Goal: Task Accomplishment & Management: Manage account settings

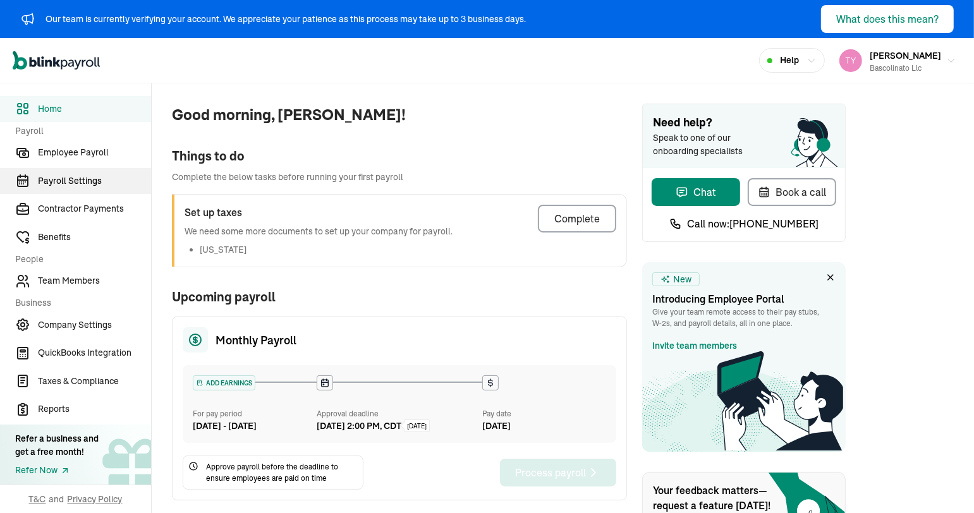
click at [83, 189] on link "Payroll Settings" at bounding box center [75, 181] width 151 height 26
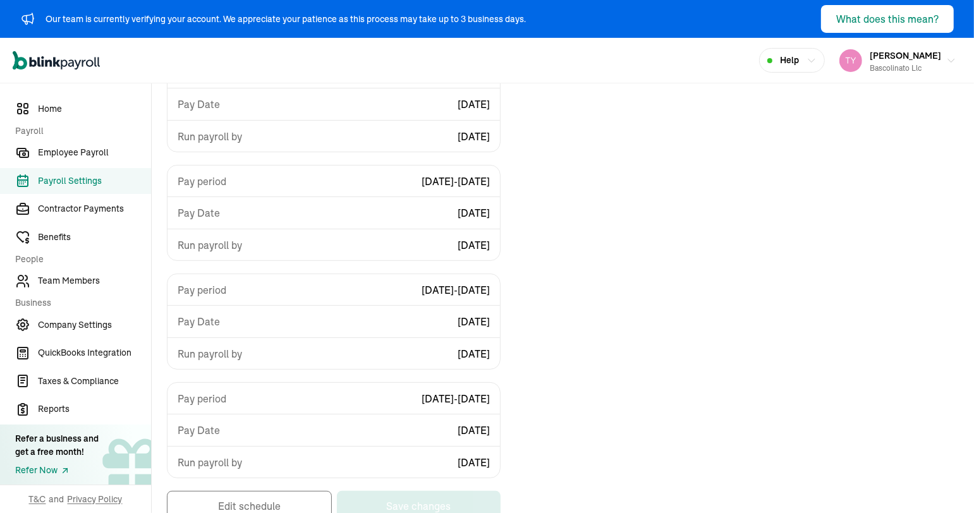
scroll to position [223, 0]
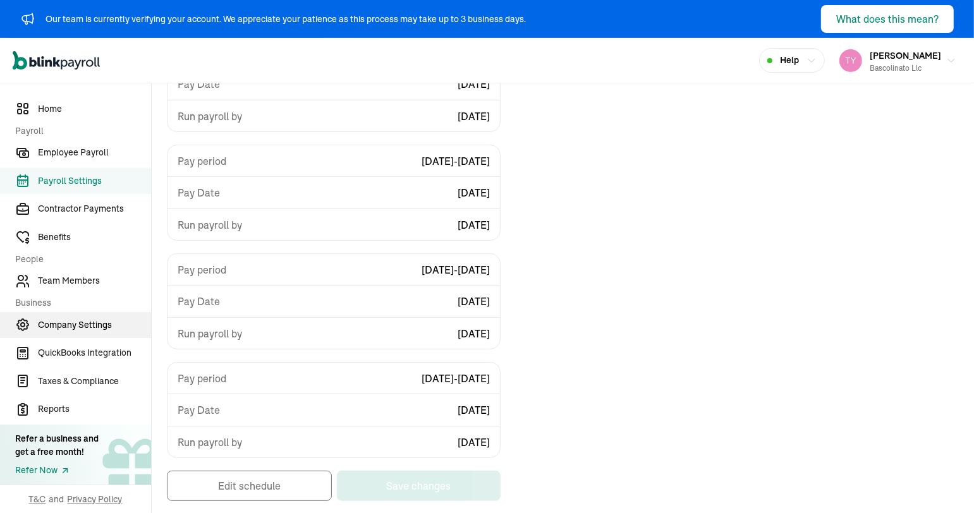
click at [89, 333] on link "Company Settings" at bounding box center [75, 325] width 151 height 26
click at [107, 323] on span "Company Settings" at bounding box center [94, 325] width 113 height 13
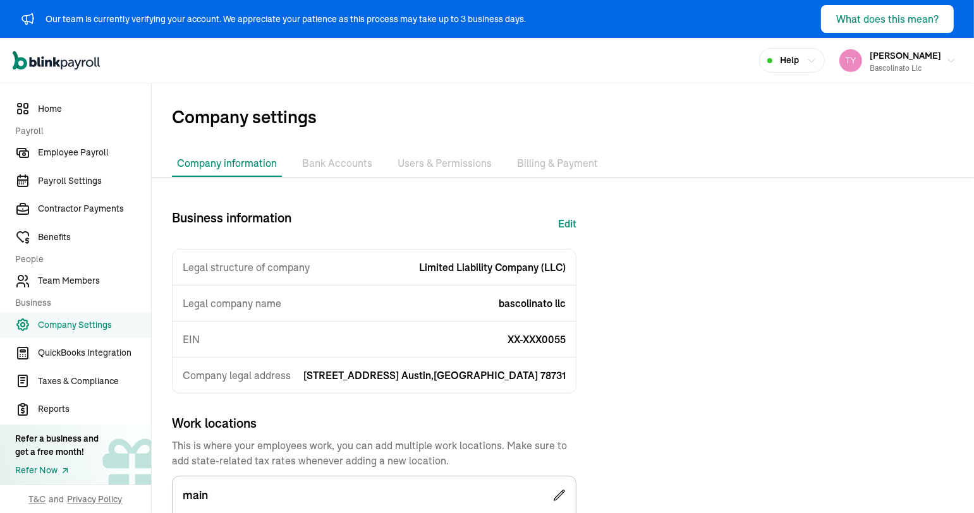
click at [324, 169] on li "Bank Accounts" at bounding box center [337, 163] width 80 height 27
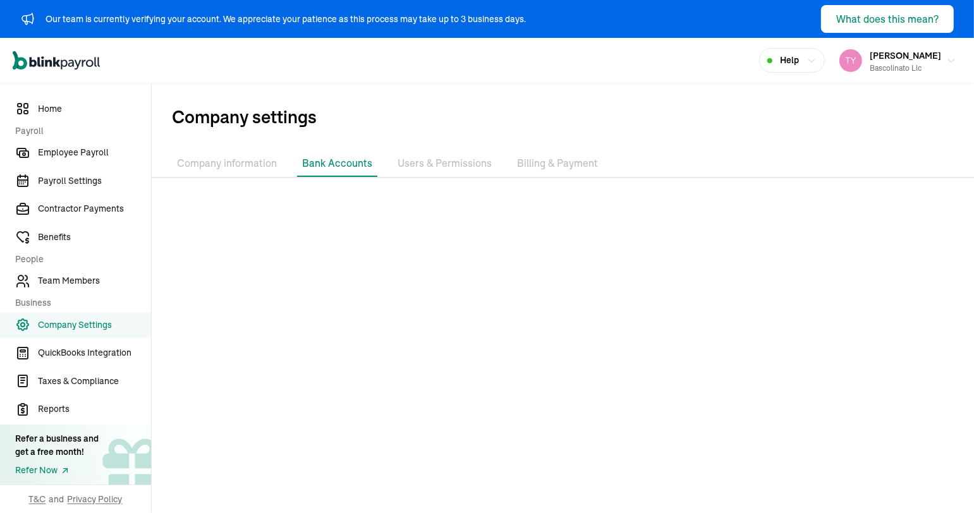
click at [438, 169] on li "Users & Permissions" at bounding box center [445, 163] width 104 height 27
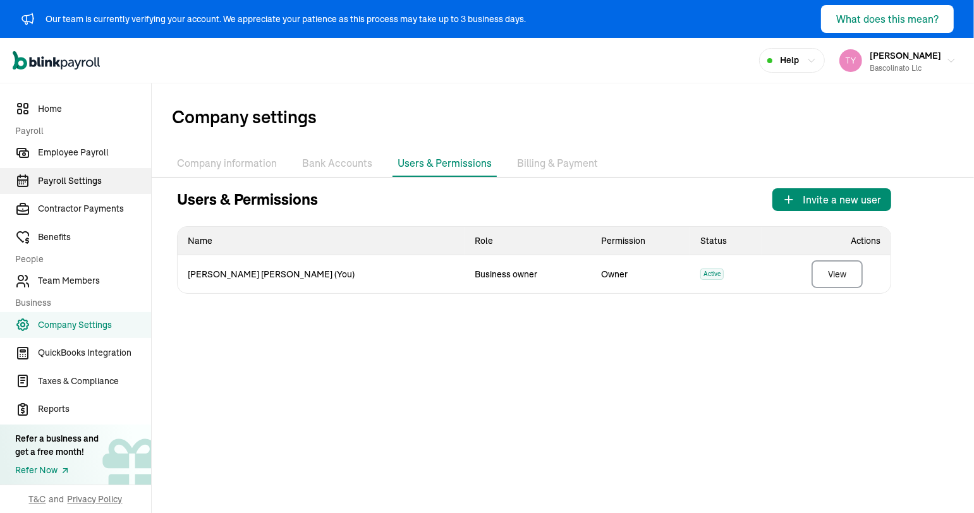
click at [81, 190] on link "Payroll Settings" at bounding box center [75, 181] width 151 height 26
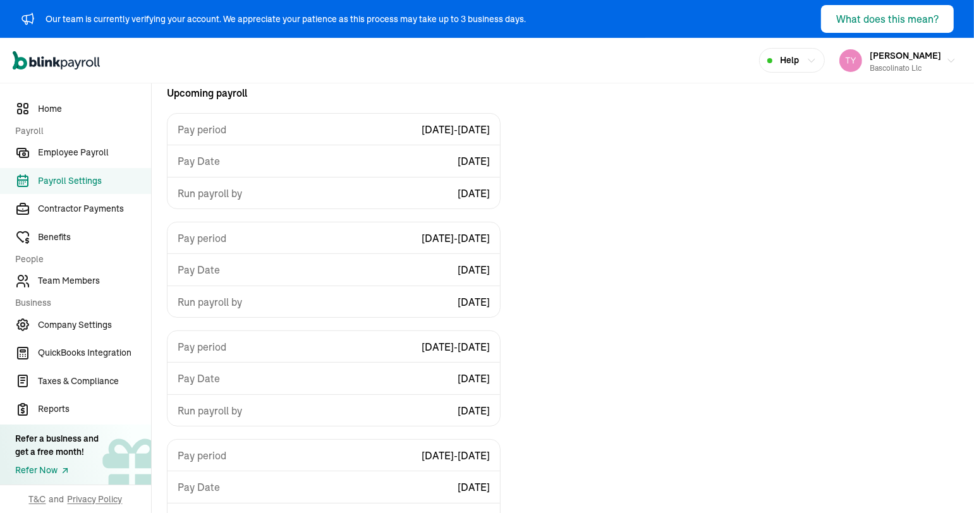
scroll to position [152, 0]
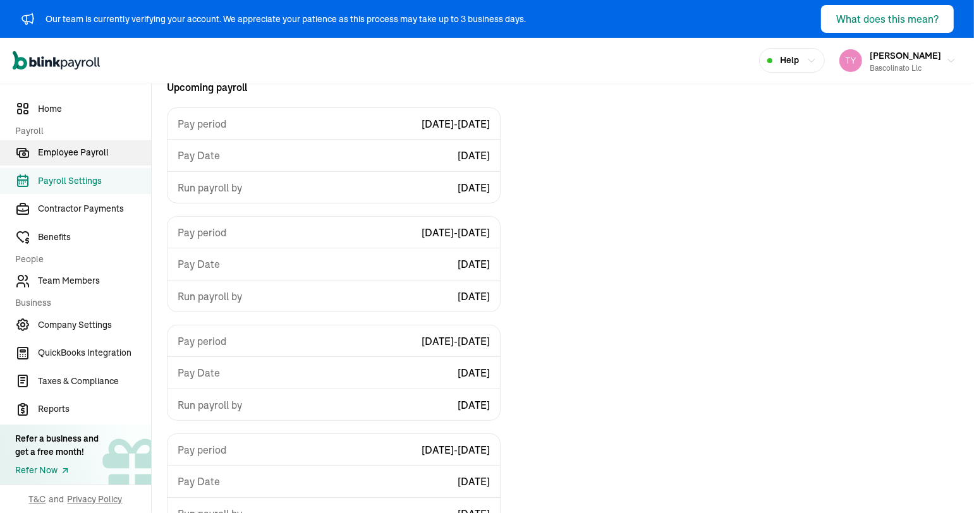
click at [77, 156] on span "Employee Payroll" at bounding box center [94, 152] width 113 height 13
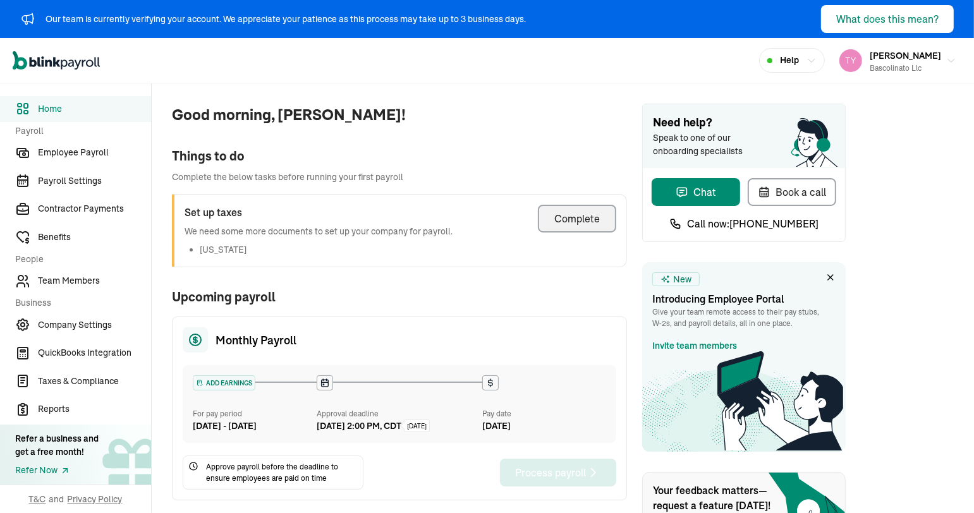
click at [562, 219] on div "Complete" at bounding box center [578, 218] width 46 height 15
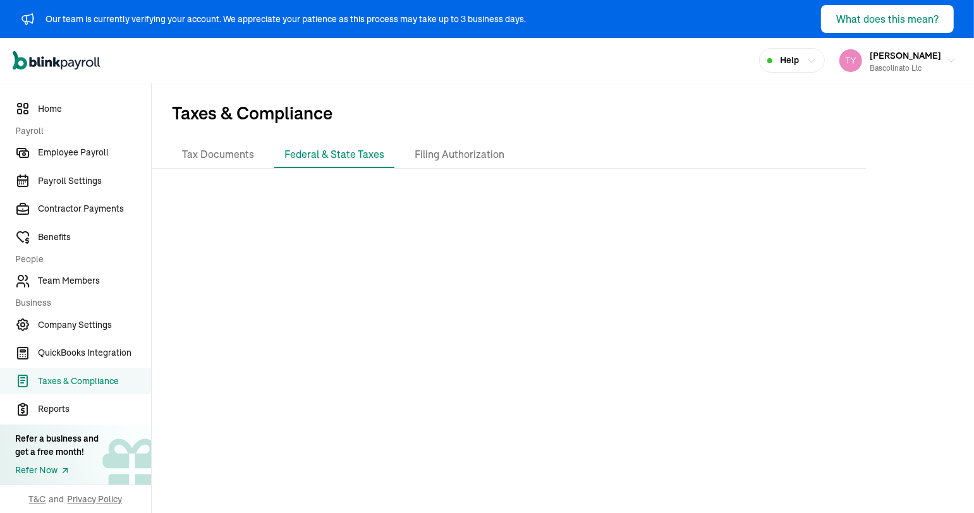
scroll to position [5, 0]
click at [65, 107] on span "Home" at bounding box center [94, 108] width 113 height 13
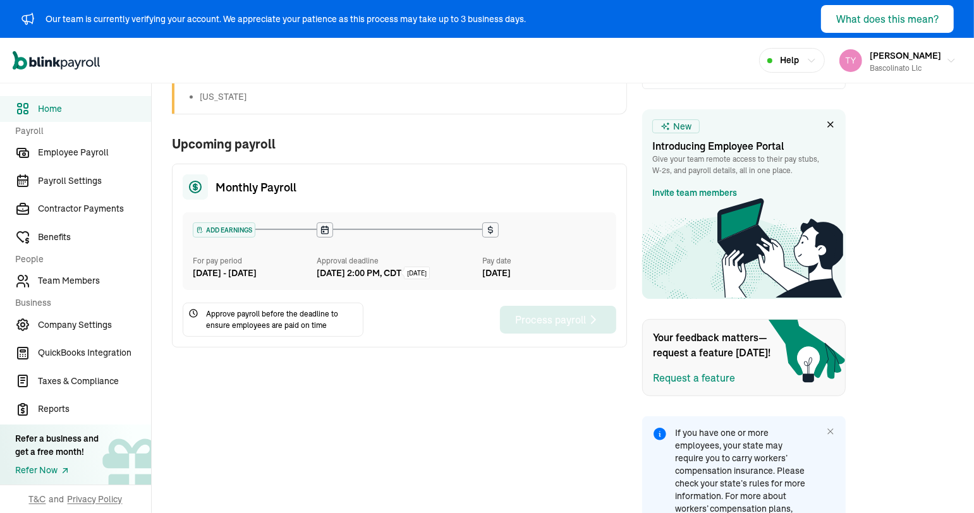
scroll to position [197, 0]
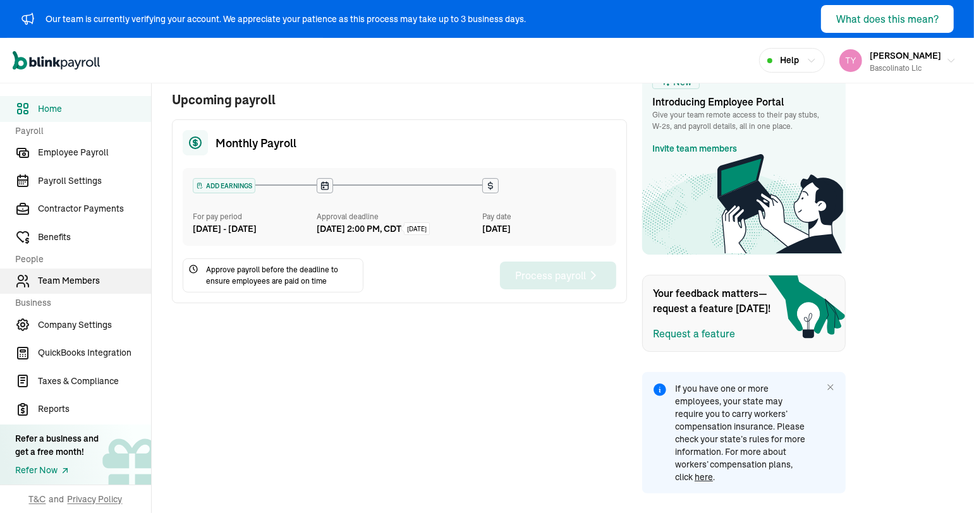
click at [92, 287] on span "Team Members" at bounding box center [94, 280] width 113 height 13
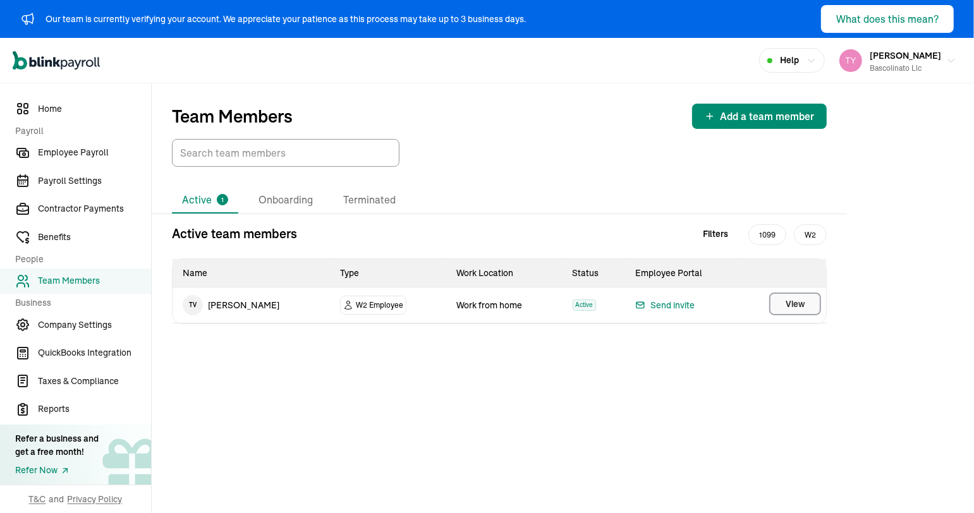
click at [802, 309] on span "View" at bounding box center [795, 304] width 19 height 13
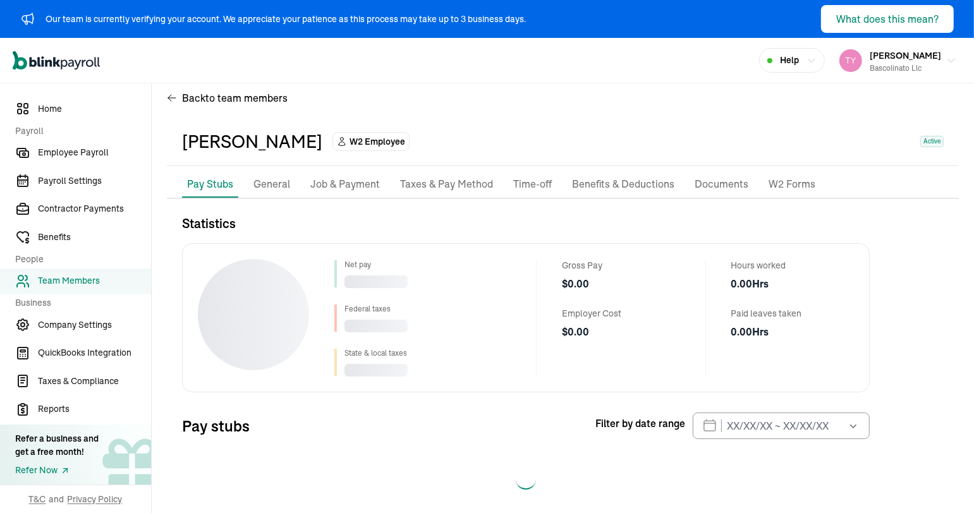
scroll to position [30, 0]
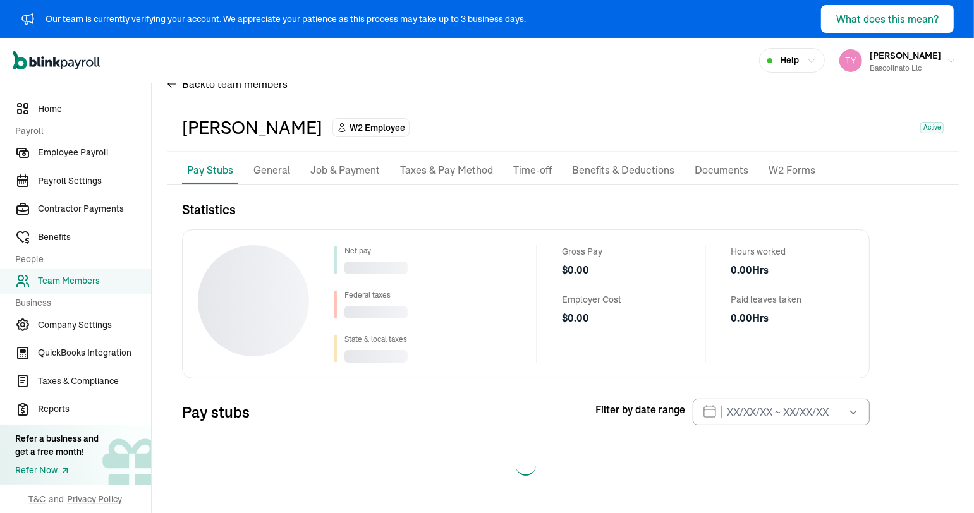
select select "2025"
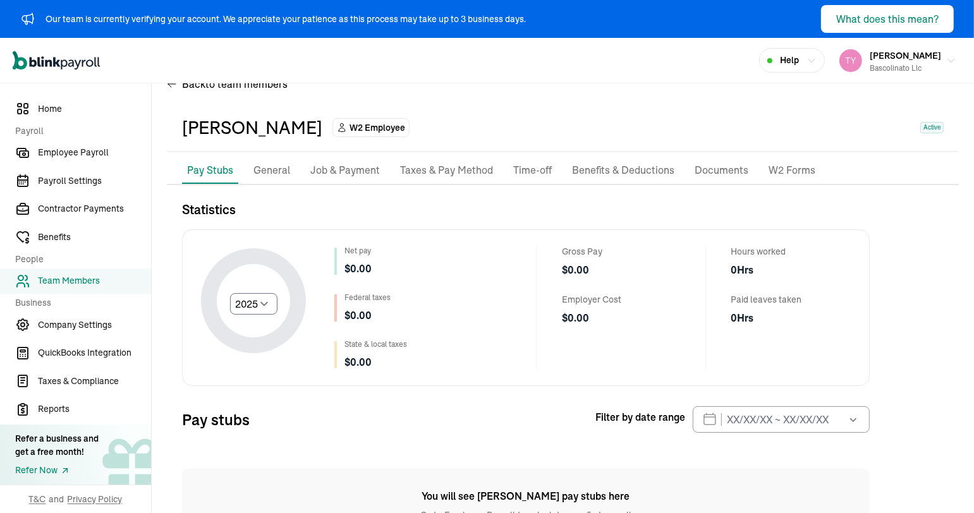
click at [363, 174] on p "Job & Payment" at bounding box center [345, 171] width 70 height 16
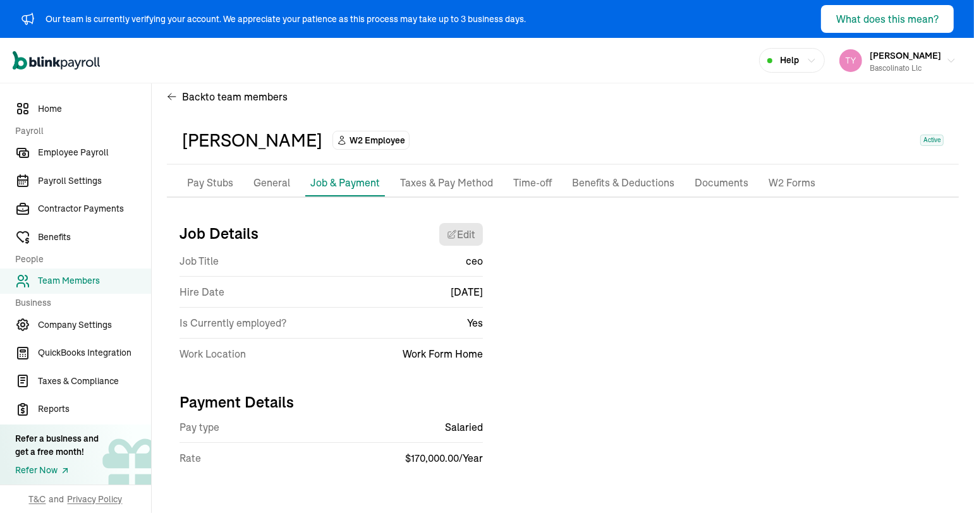
click at [457, 185] on p "Taxes & Pay Method" at bounding box center [446, 183] width 93 height 16
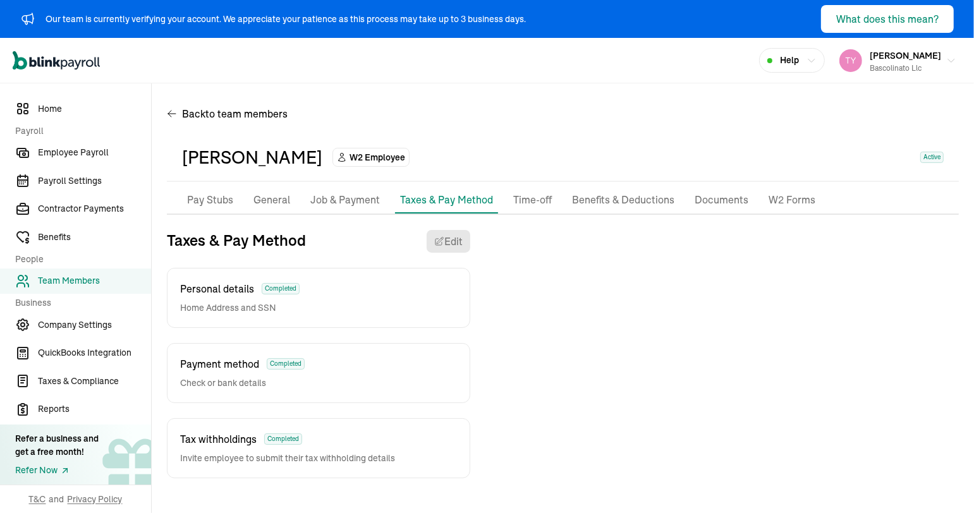
click at [273, 207] on p "General" at bounding box center [272, 200] width 37 height 16
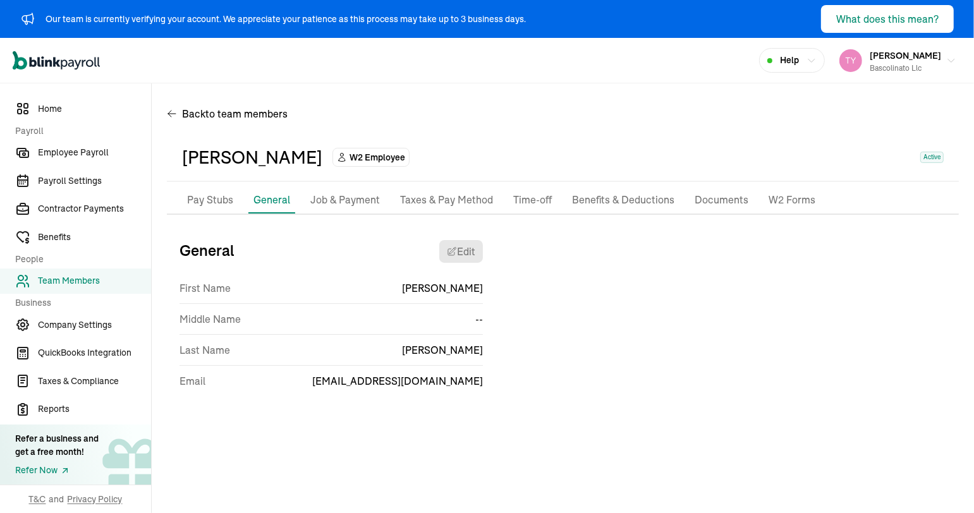
click at [338, 203] on p "Job & Payment" at bounding box center [345, 200] width 70 height 16
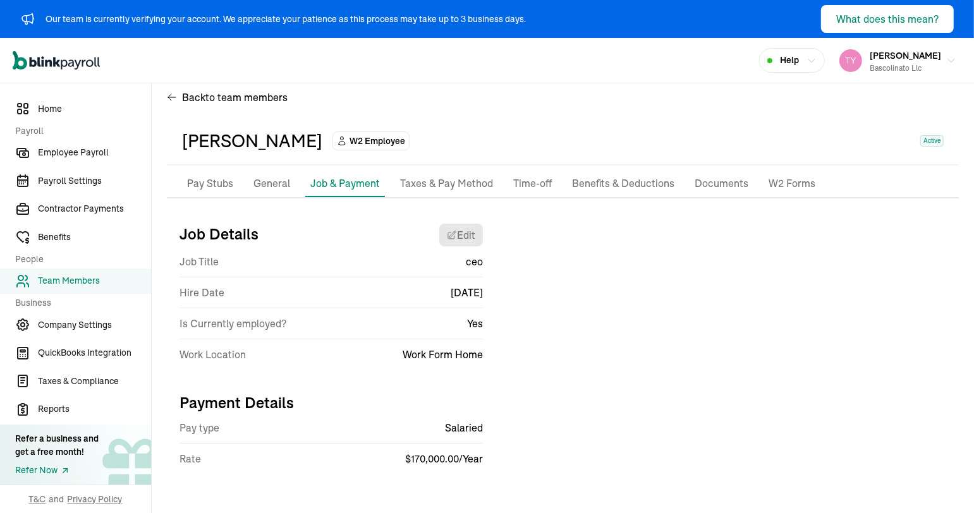
scroll to position [17, 0]
click at [103, 329] on span "Company Settings" at bounding box center [94, 325] width 113 height 13
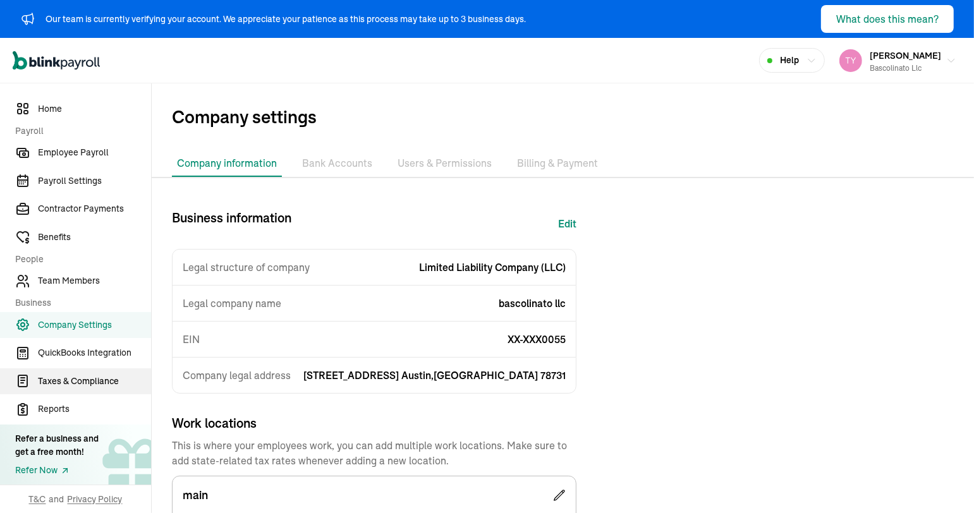
click at [95, 385] on span "Taxes & Compliance" at bounding box center [94, 381] width 113 height 13
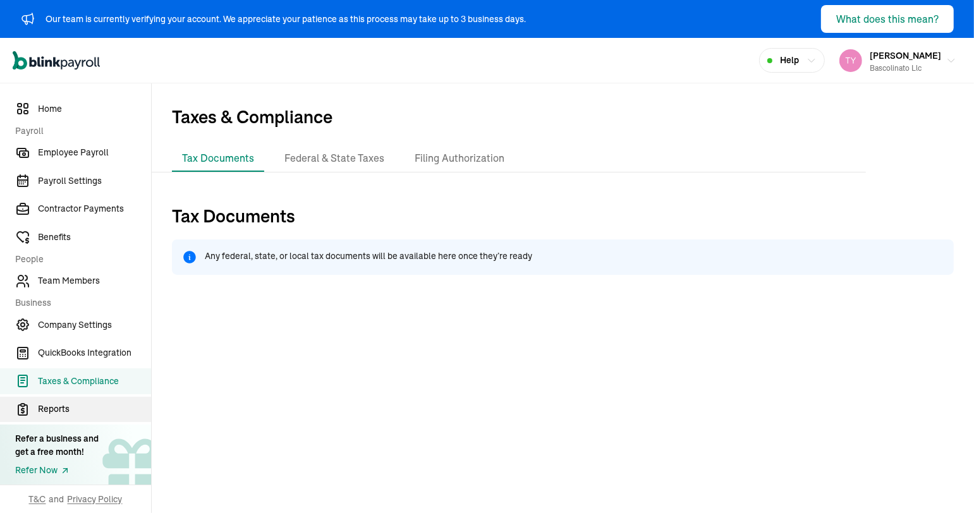
click at [97, 401] on link "Reports" at bounding box center [75, 410] width 151 height 26
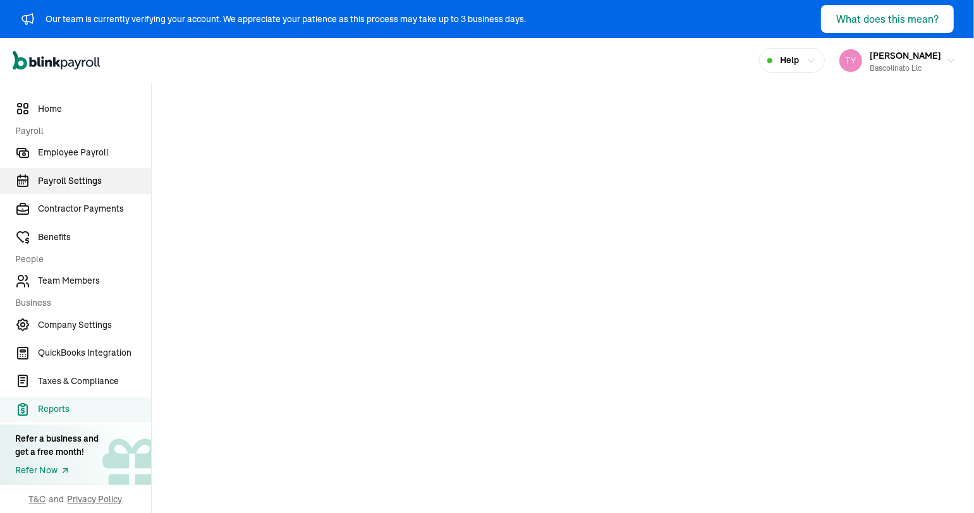
click at [94, 189] on link "Payroll Settings" at bounding box center [75, 181] width 151 height 26
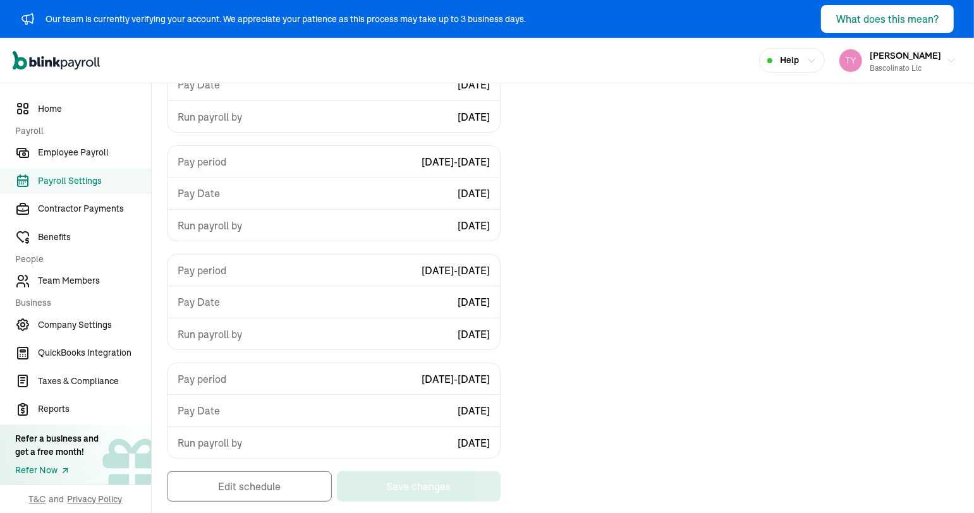
scroll to position [223, 0]
click at [58, 147] on span "Employee Payroll" at bounding box center [94, 152] width 113 height 13
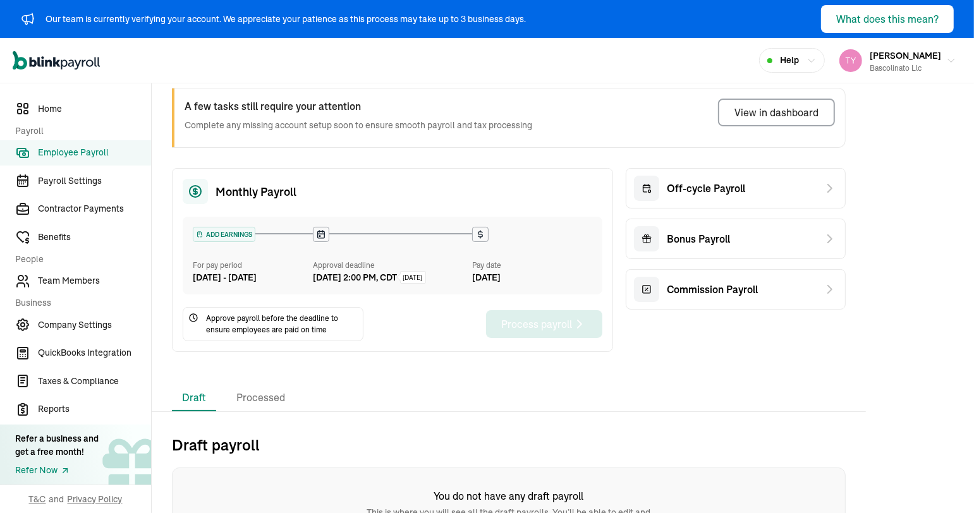
scroll to position [107, 0]
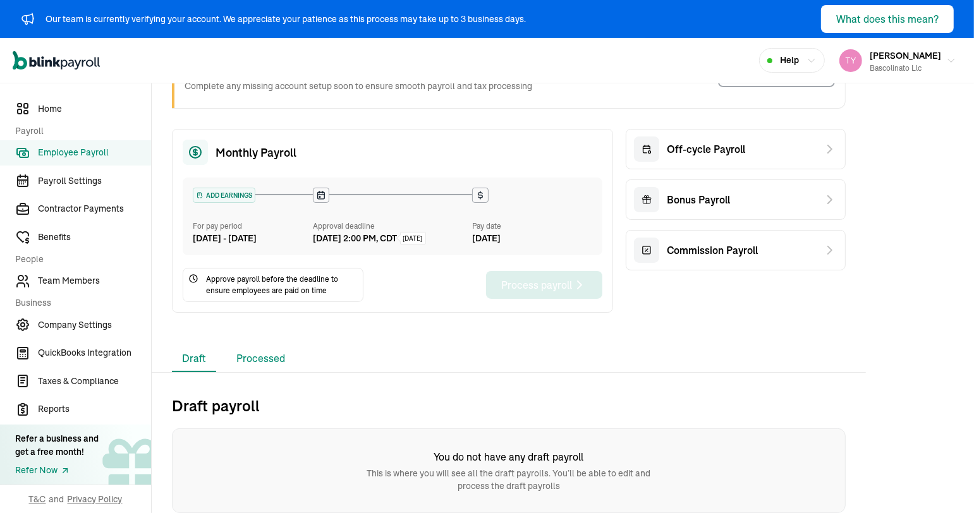
click at [247, 351] on li "Processed" at bounding box center [260, 359] width 69 height 27
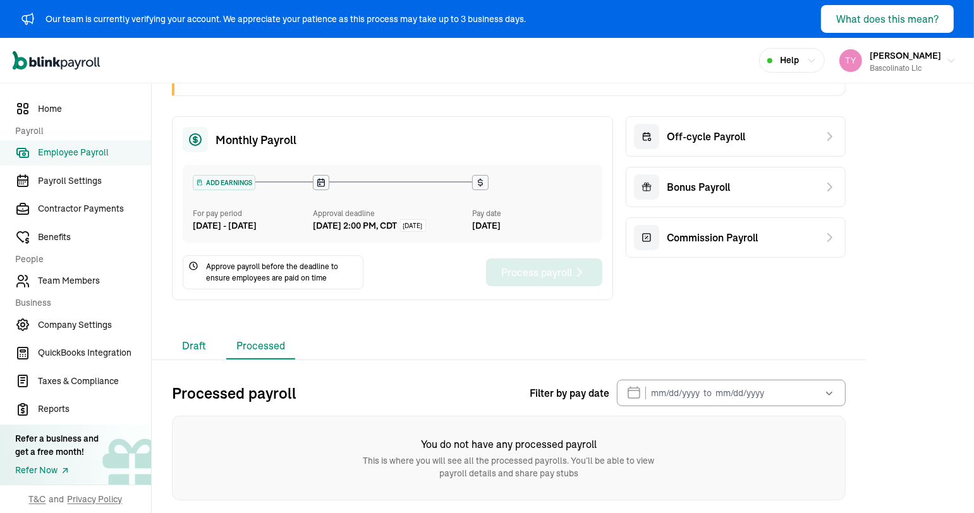
click at [196, 355] on li "Draft" at bounding box center [194, 346] width 44 height 27
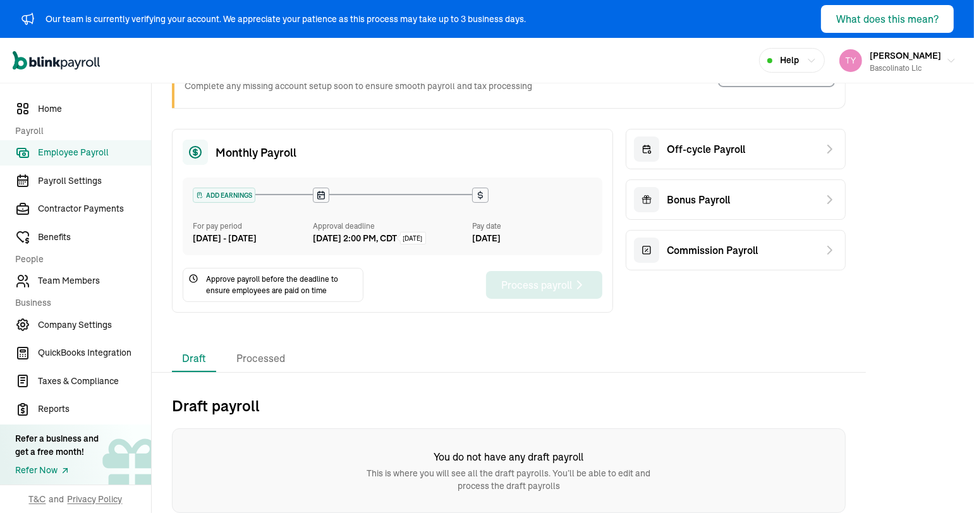
scroll to position [0, 0]
